Goal: Task Accomplishment & Management: Use online tool/utility

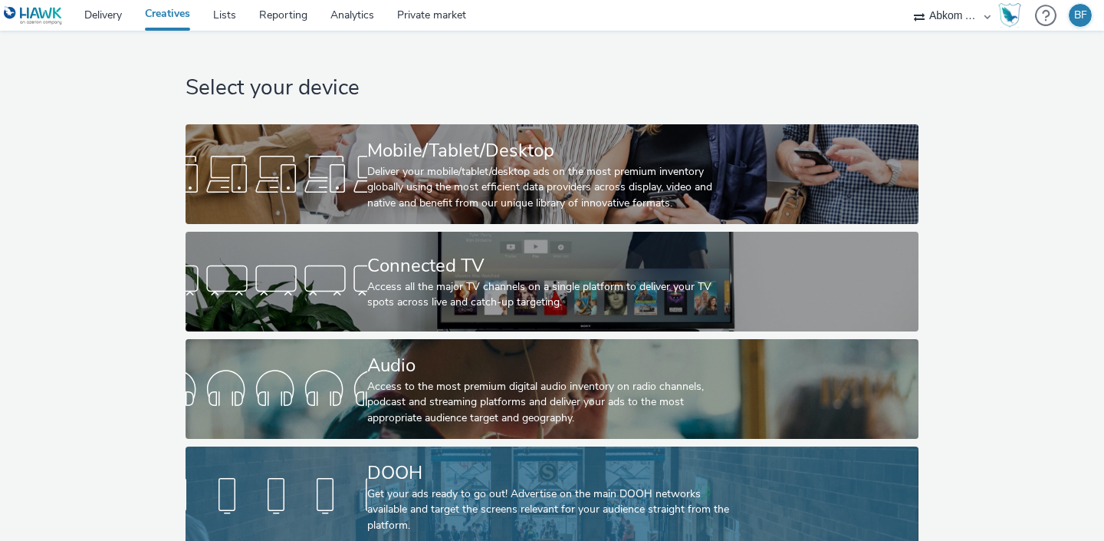
click at [325, 499] on div at bounding box center [277, 496] width 182 height 49
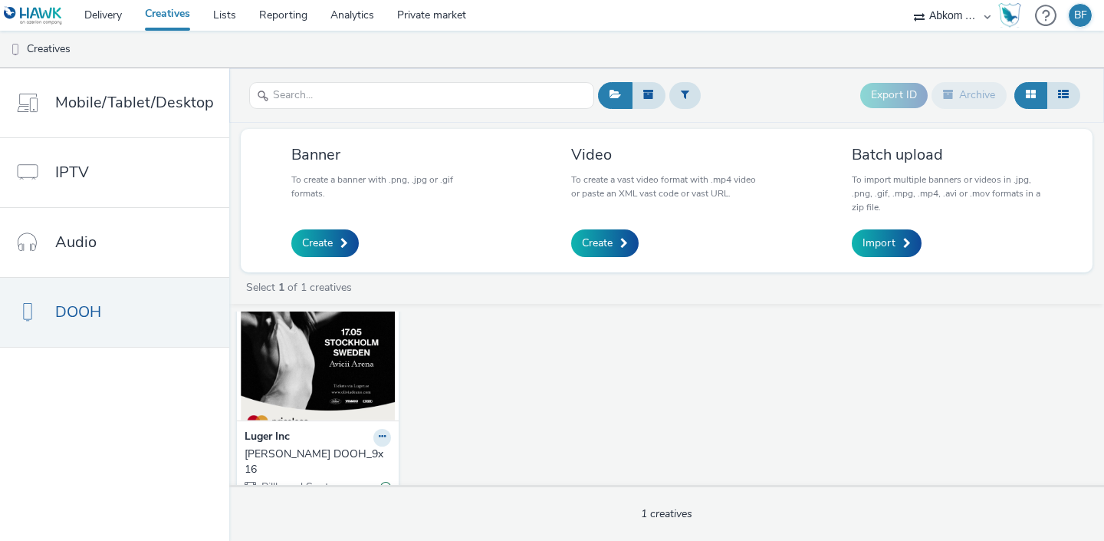
scroll to position [54, 0]
click at [373, 366] on img at bounding box center [318, 344] width 154 height 150
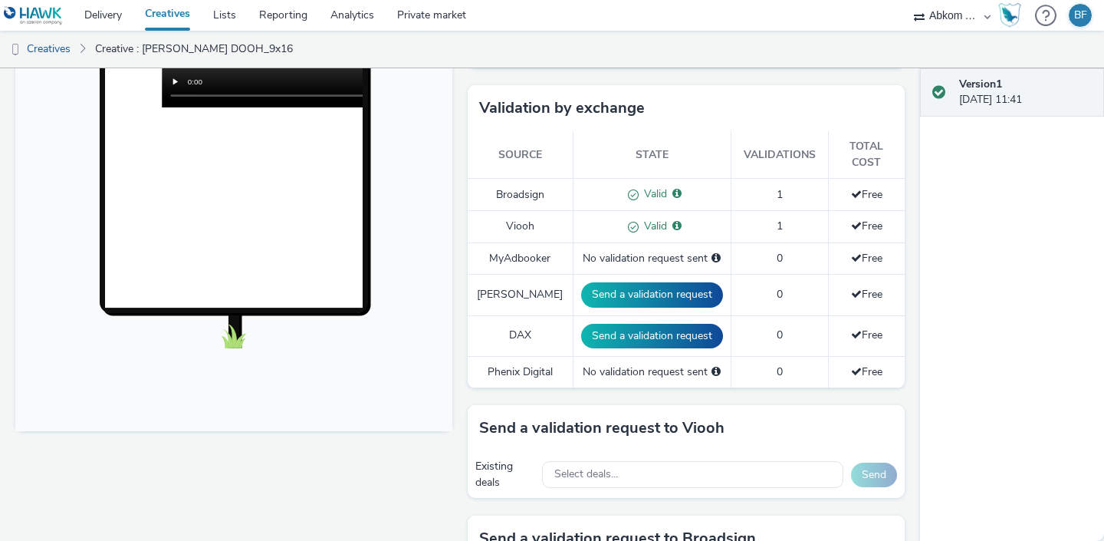
scroll to position [366, 0]
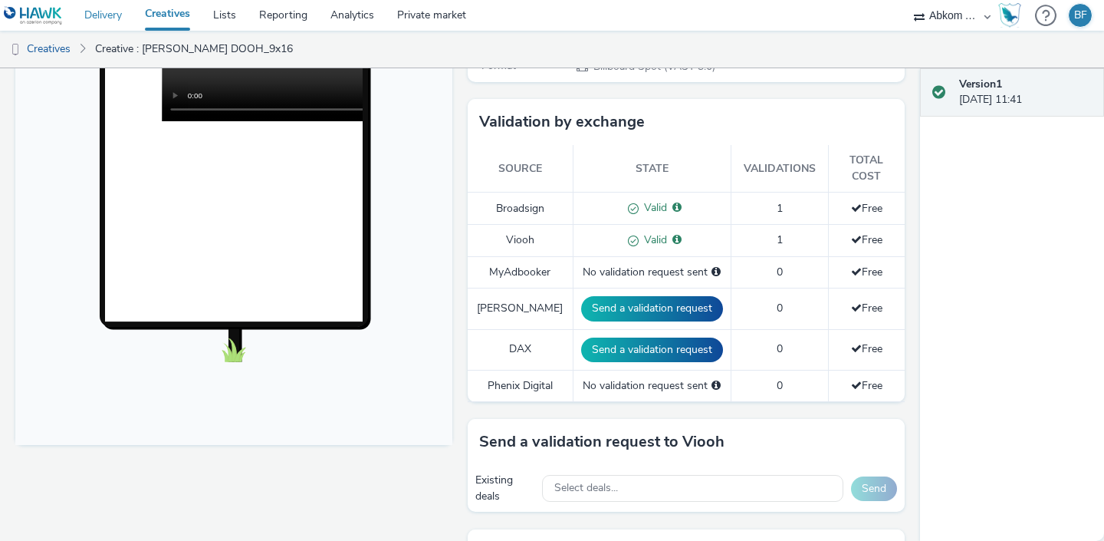
click at [122, 19] on link "Delivery" at bounding box center [103, 15] width 61 height 31
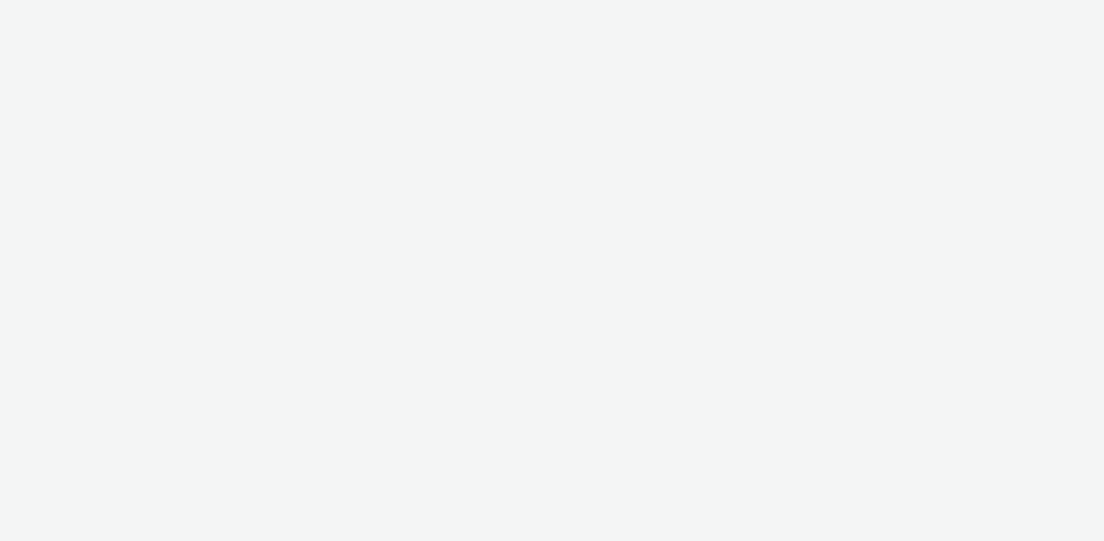
select select "61b7807f-b831-4f91-9fb6-82aca7d26b8f"
select select "37adcfa5-d6cf-4cd0-a6ff-1492d67fdcd5"
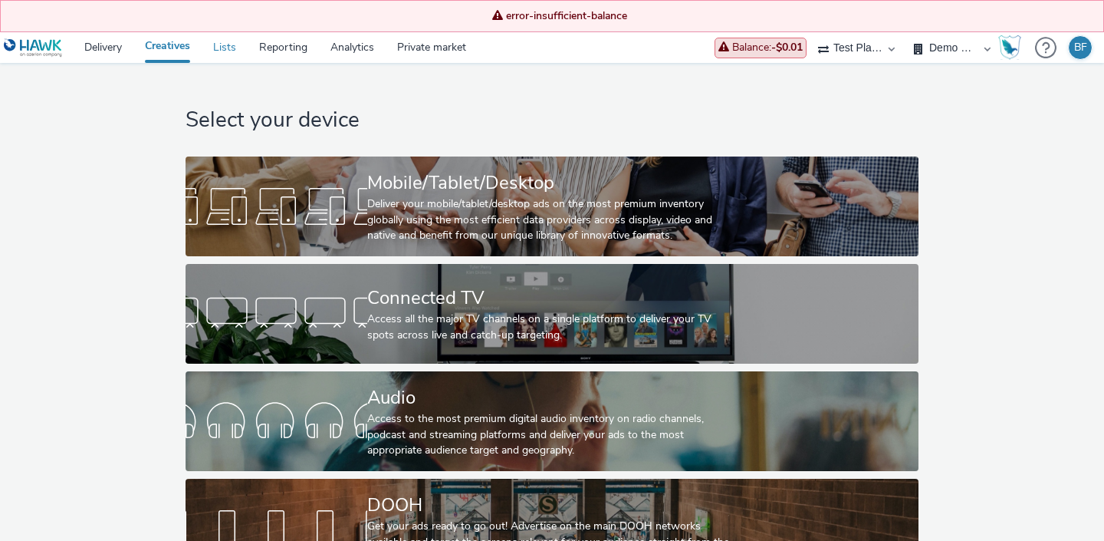
click at [224, 50] on link "Lists" at bounding box center [225, 47] width 46 height 31
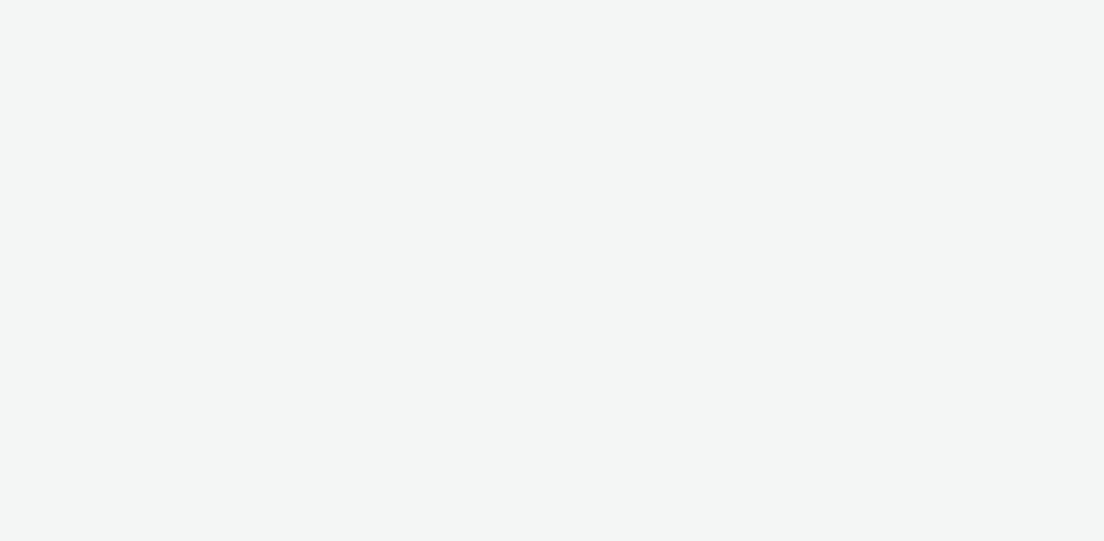
select select "61b7807f-b831-4f91-9fb6-82aca7d26b8f"
select select "37adcfa5-d6cf-4cd0-a6ff-1492d67fdcd5"
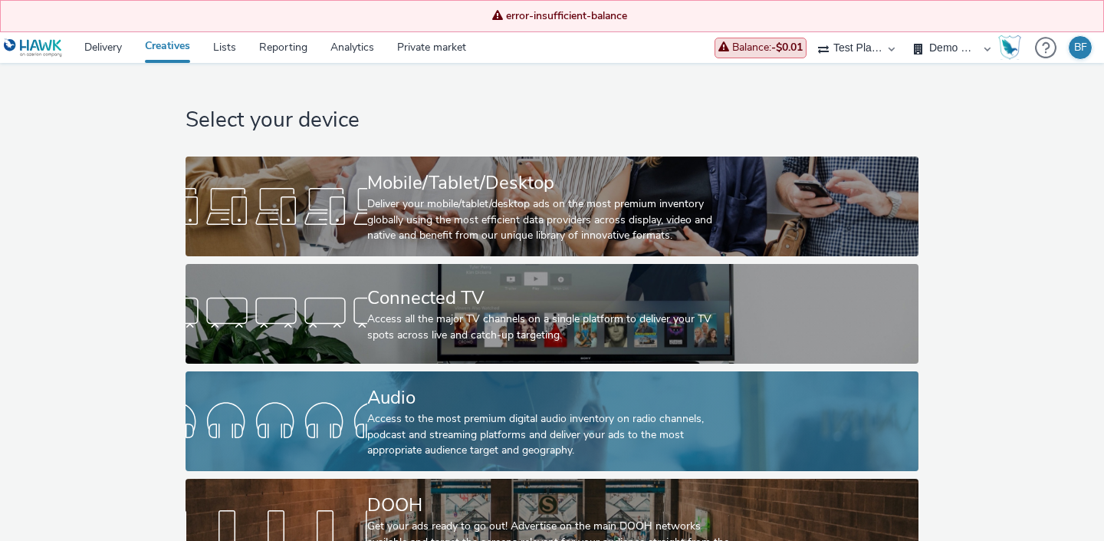
scroll to position [45, 0]
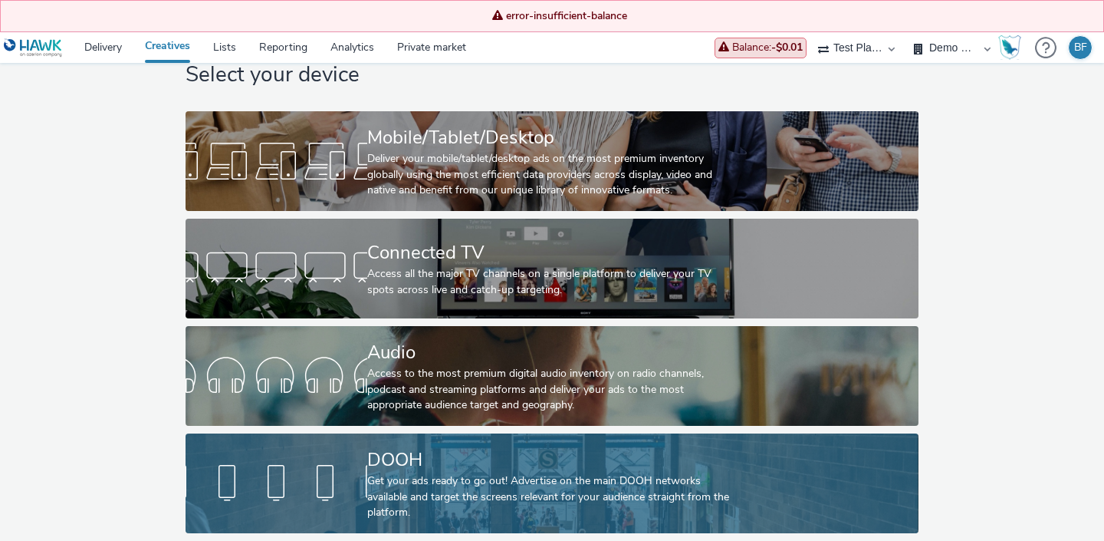
click at [416, 453] on div "DOOH" at bounding box center [549, 459] width 364 height 27
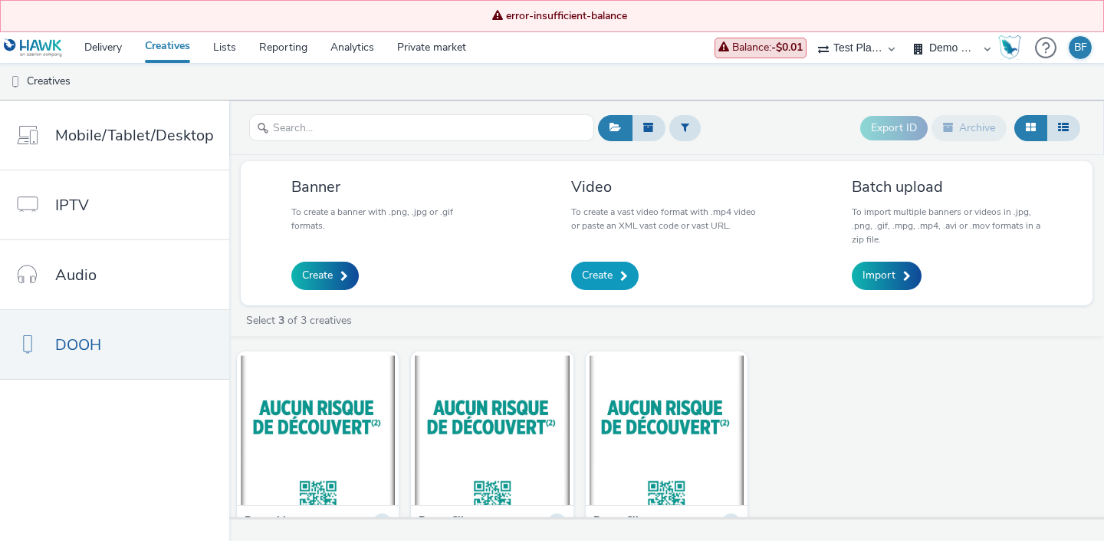
click at [607, 271] on span "Create" at bounding box center [597, 275] width 31 height 15
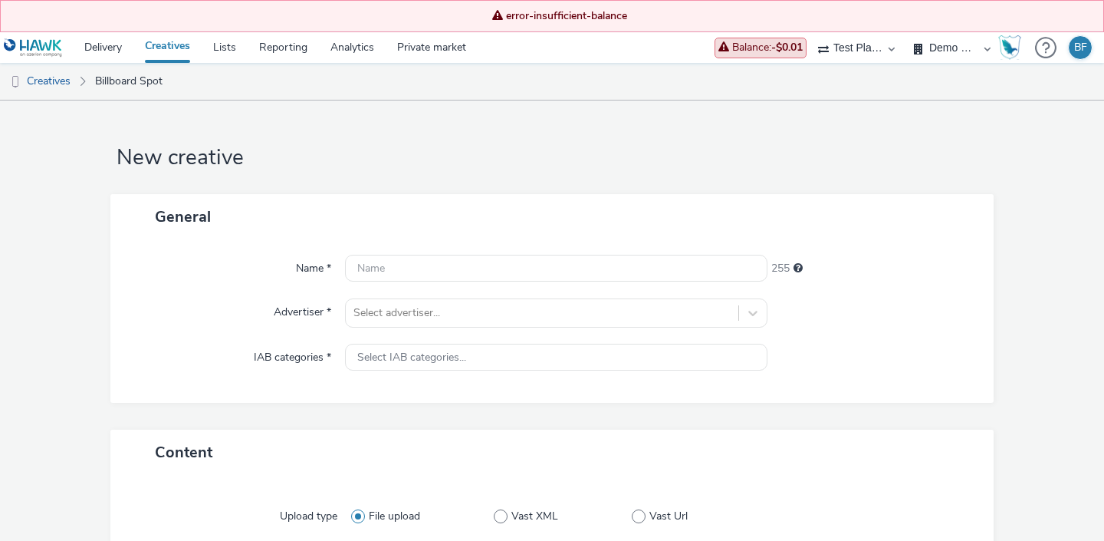
click at [181, 41] on link "Creatives" at bounding box center [167, 47] width 68 height 31
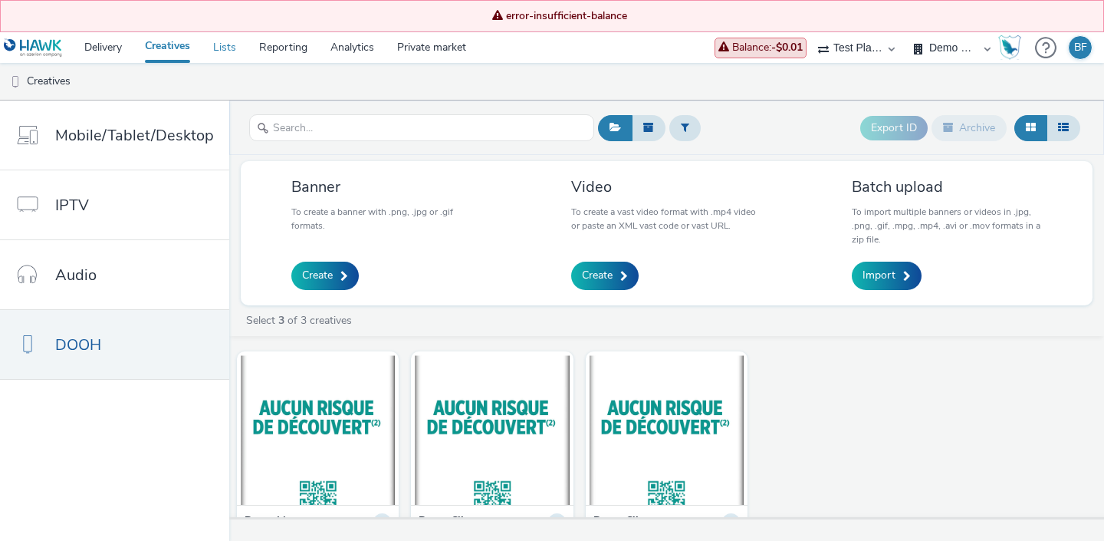
click at [232, 48] on link "Lists" at bounding box center [225, 47] width 46 height 31
